Goal: Task Accomplishment & Management: Complete application form

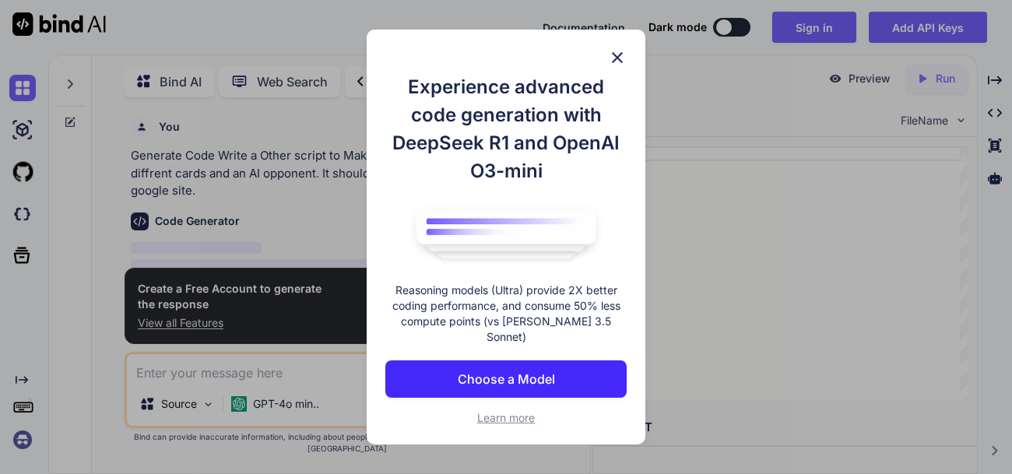
click at [617, 63] on img at bounding box center [617, 57] width 19 height 19
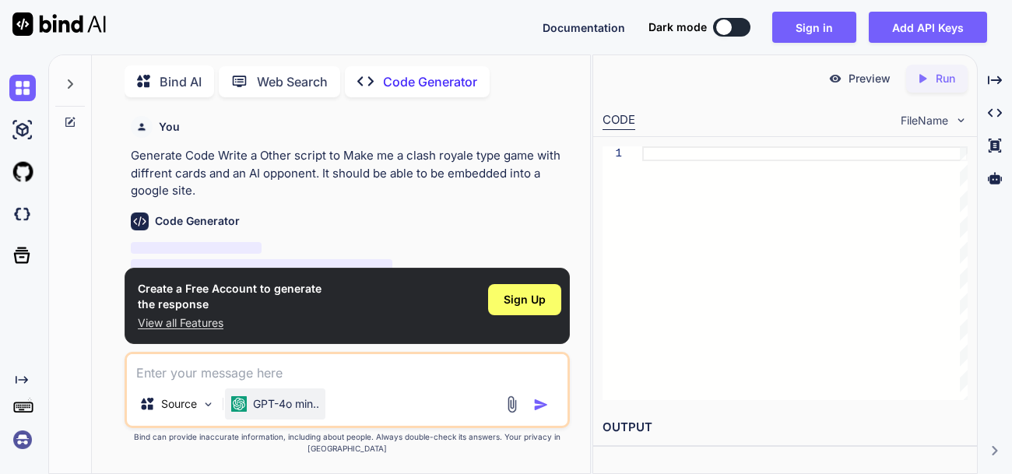
click at [297, 412] on p "GPT-4o min.." at bounding box center [286, 404] width 66 height 16
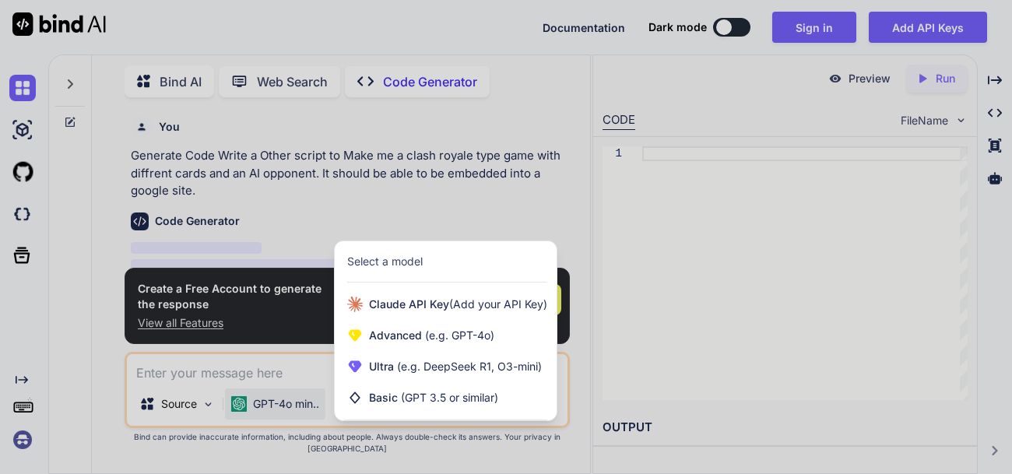
click at [173, 417] on div at bounding box center [506, 237] width 1012 height 474
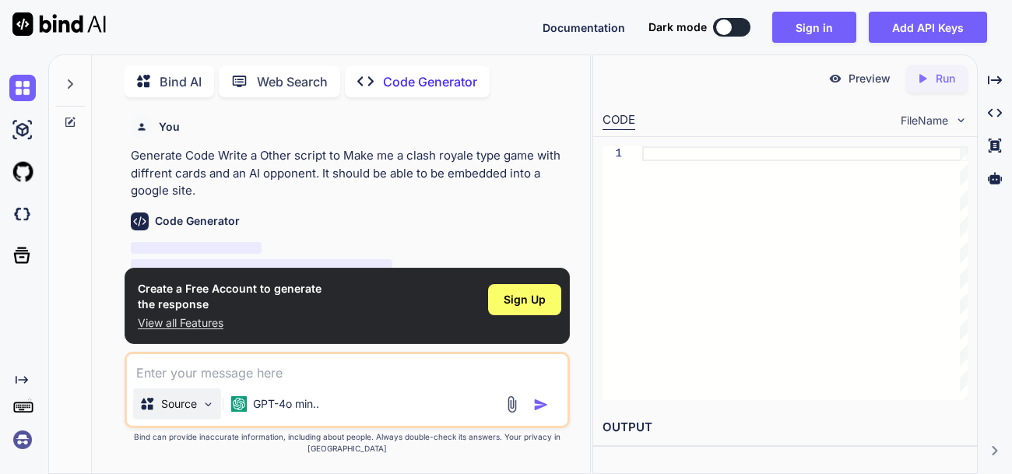
click at [181, 412] on p "Source" at bounding box center [179, 404] width 36 height 16
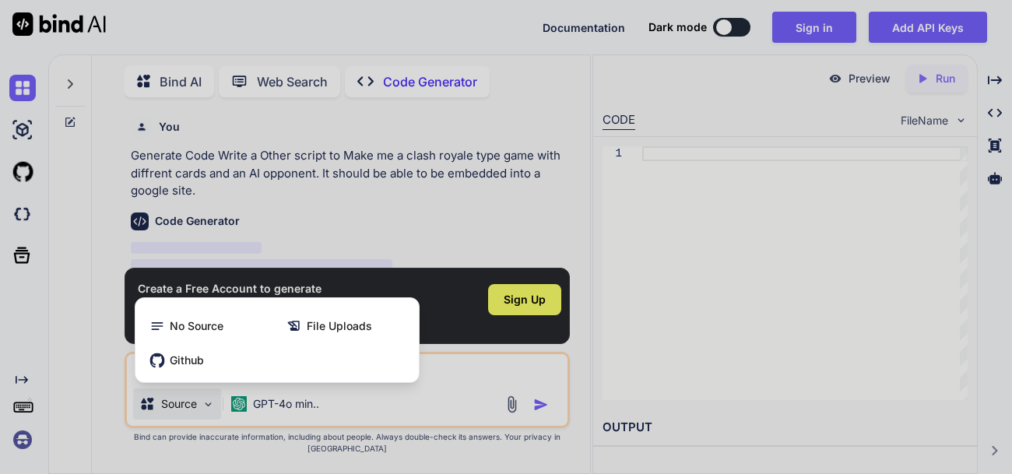
click at [351, 430] on div at bounding box center [506, 237] width 1012 height 474
type textarea "x"
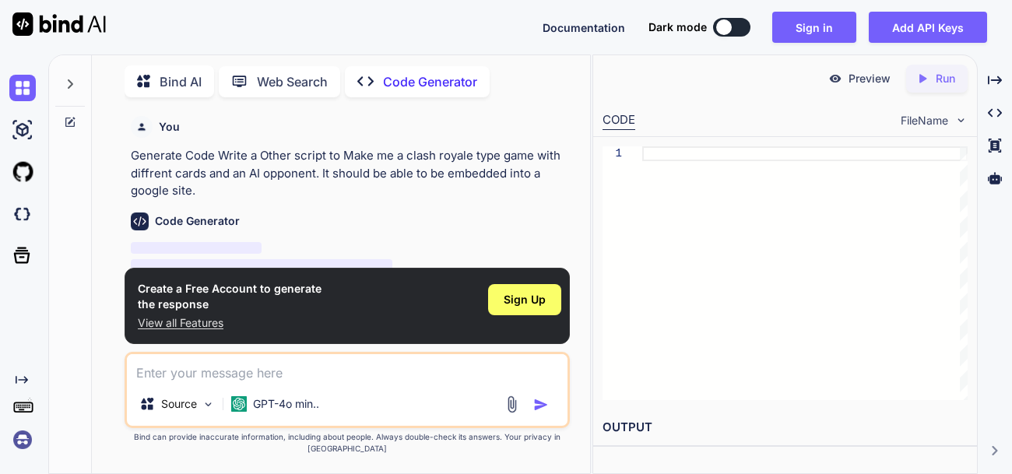
scroll to position [29, 0]
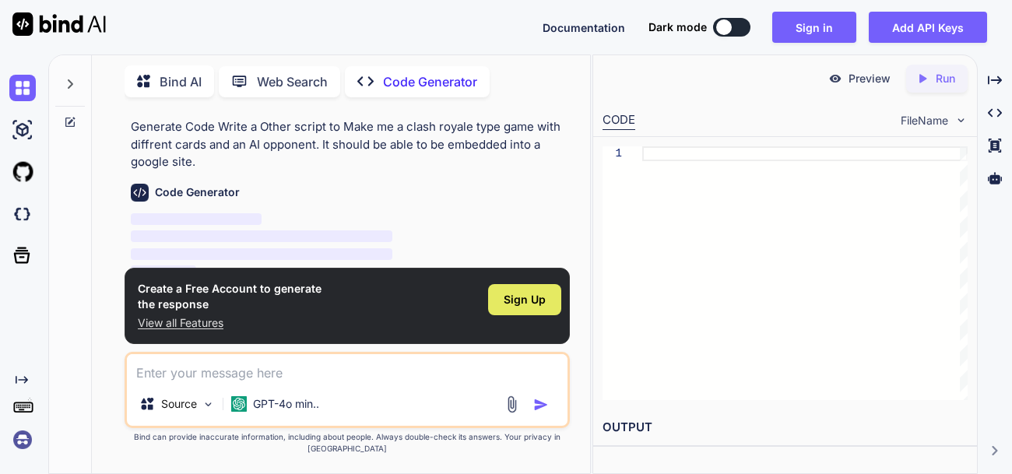
click at [546, 308] on div "Sign Up" at bounding box center [524, 299] width 73 height 31
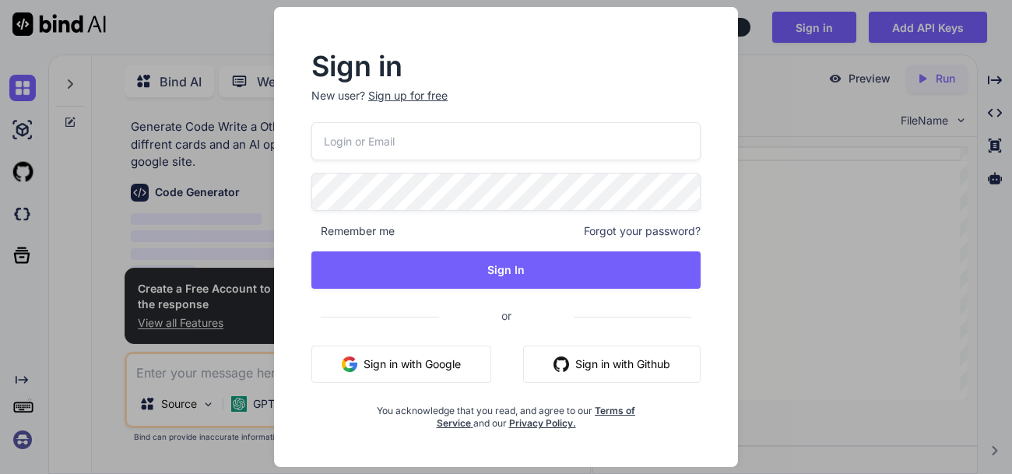
click at [405, 144] on input "email" at bounding box center [505, 141] width 389 height 38
type input "j"
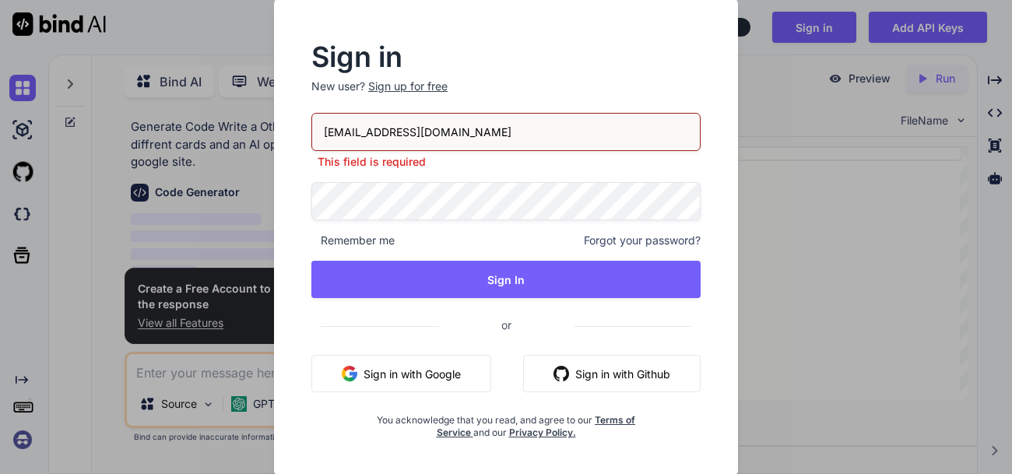
type input "[EMAIL_ADDRESS][DOMAIN_NAME]"
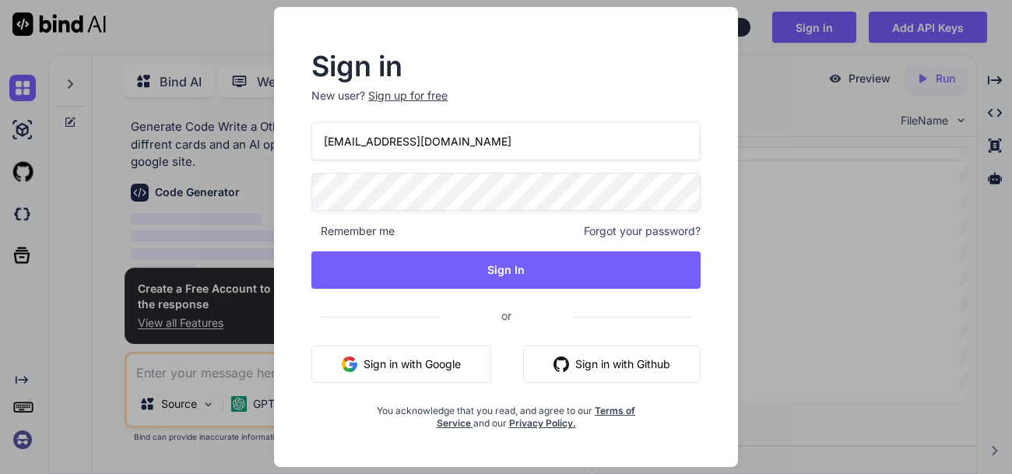
click at [416, 100] on div "Sign up for free" at bounding box center [407, 96] width 79 height 16
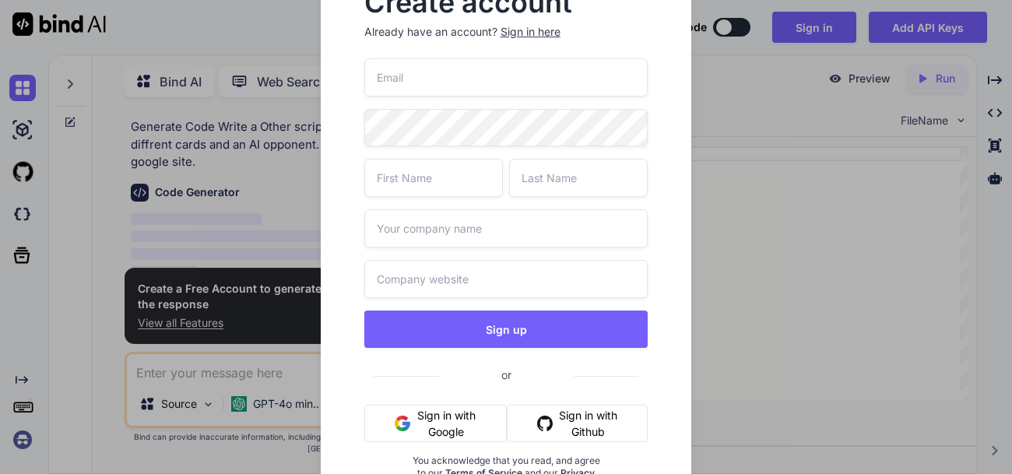
click at [415, 80] on input "email" at bounding box center [506, 77] width 284 height 38
type input "[EMAIL_ADDRESS][DOMAIN_NAME]"
click at [420, 175] on input "text" at bounding box center [433, 178] width 139 height 38
type input "Jaxson"
click at [533, 184] on input "text" at bounding box center [578, 178] width 139 height 38
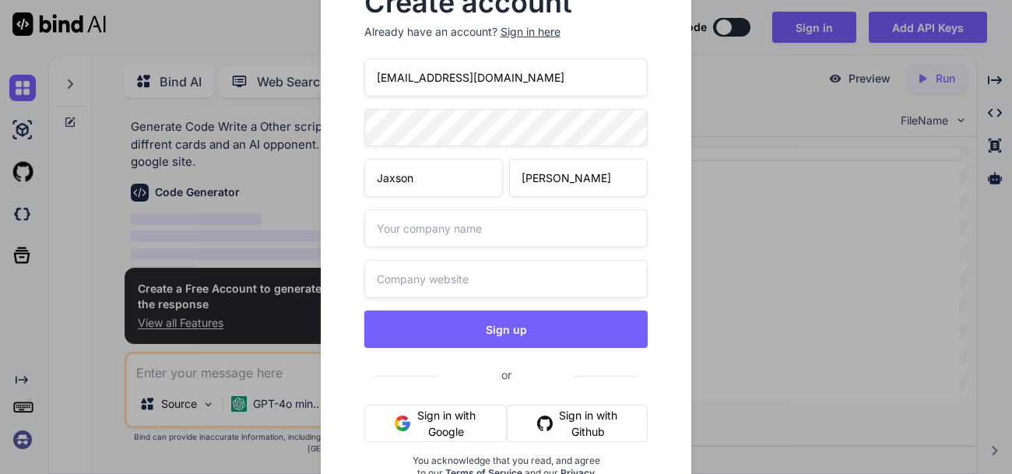
type input "[PERSON_NAME]"
click at [520, 237] on input "text" at bounding box center [506, 228] width 284 height 38
click at [506, 284] on input "text" at bounding box center [506, 279] width 284 height 38
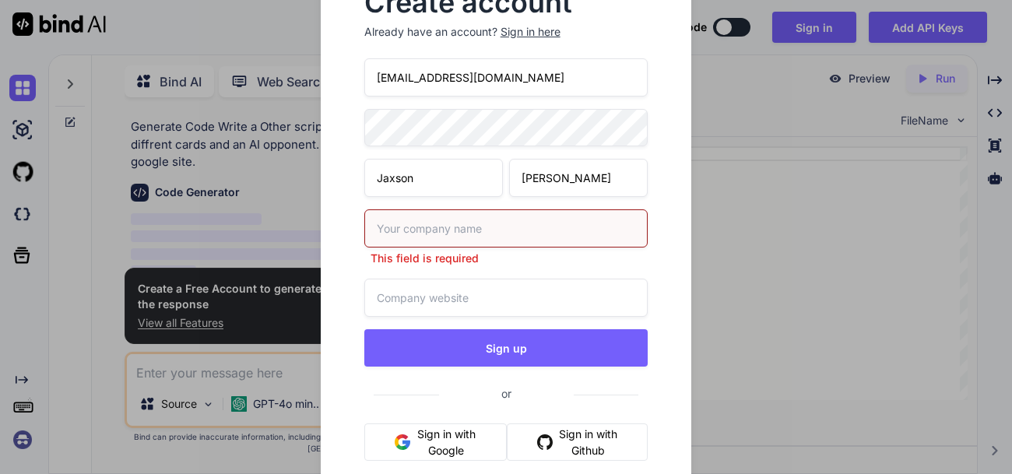
click at [471, 237] on input "text" at bounding box center [506, 228] width 284 height 38
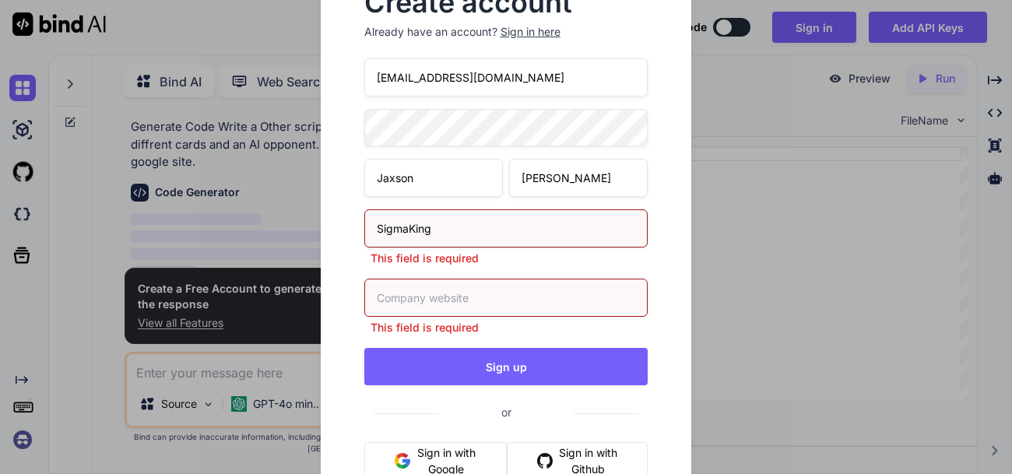
type input "SigmaKing"
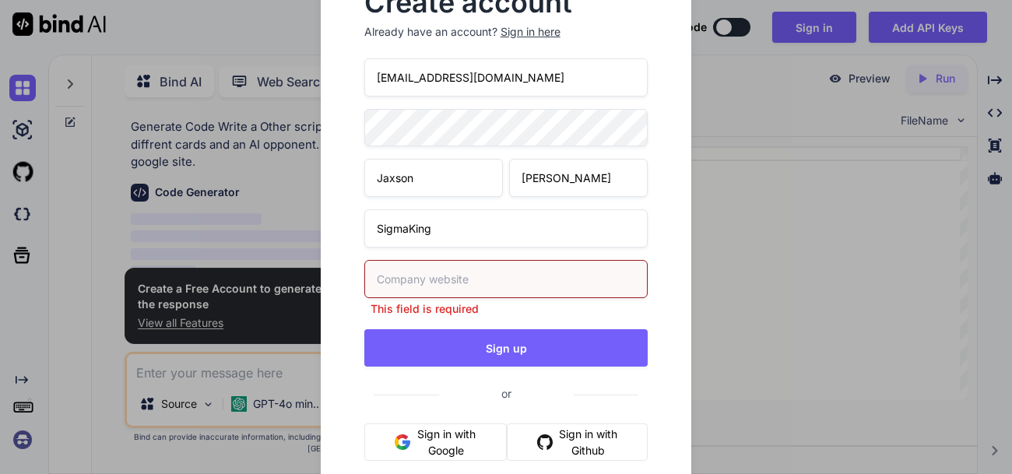
click at [1007, 224] on div "Create account Already have an account? Sign in here [EMAIL_ADDRESS][DOMAIN_NAM…" at bounding box center [506, 237] width 1012 height 474
